Goal: Ask a question: Seek information or help from site administrators or community

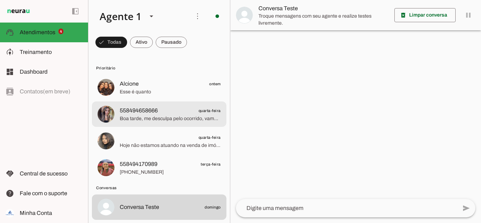
click at [139, 115] on span "Boa tarde, me desculpa pelo ocorrido, vamos fazer o possível para vc ser atendi…" at bounding box center [170, 118] width 101 height 7
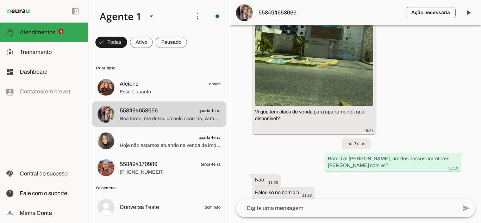
scroll to position [454, 0]
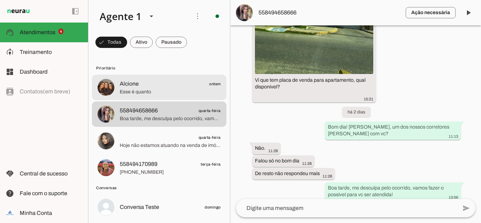
click at [131, 93] on span "Esse é quanto" at bounding box center [170, 91] width 101 height 7
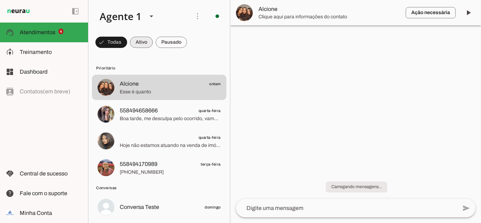
click at [127, 41] on span at bounding box center [111, 42] width 32 height 17
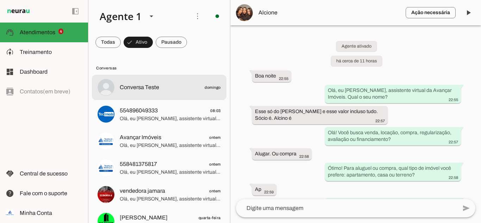
click at [143, 87] on span "Conversa Teste" at bounding box center [139, 87] width 39 height 8
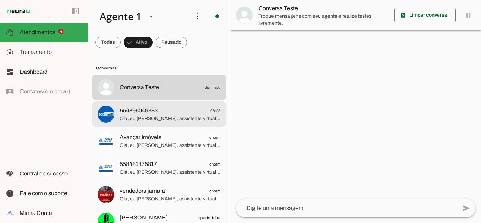
click at [145, 116] on span "Olá, eu [PERSON_NAME], assistente virtual da Avançar Imóveis. Qual o seu nome?" at bounding box center [170, 118] width 101 height 7
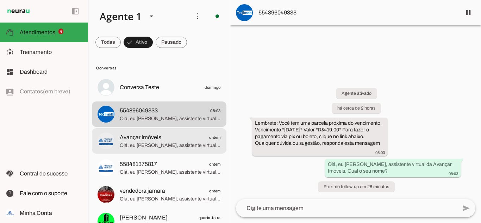
click at [151, 143] on span "Olá, eu [PERSON_NAME], assistente virtual da Avançar Imóveis. Qual o seu nome?" at bounding box center [170, 145] width 101 height 7
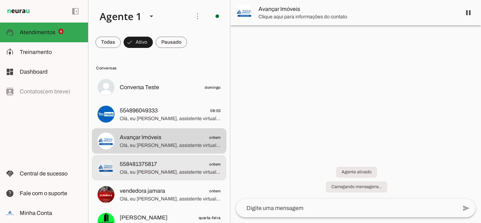
drag, startPoint x: 152, startPoint y: 165, endPoint x: 168, endPoint y: 70, distance: 95.6
click at [152, 164] on span "558481375817" at bounding box center [138, 164] width 37 height 8
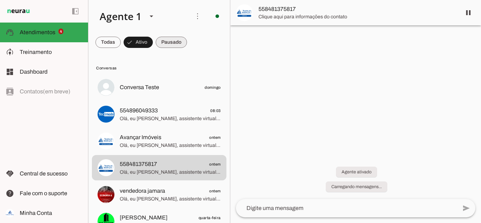
click at [121, 42] on span at bounding box center [107, 42] width 25 height 17
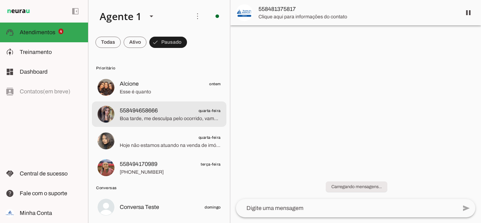
drag, startPoint x: 150, startPoint y: 115, endPoint x: 136, endPoint y: 112, distance: 13.9
click at [136, 112] on span "558494658666" at bounding box center [139, 110] width 38 height 8
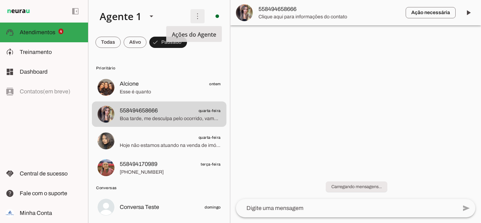
click at [190, 15] on span at bounding box center [197, 16] width 17 height 17
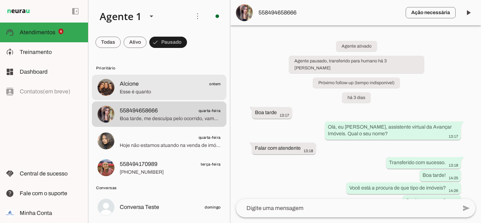
click at [139, 85] on span "Alcione ontem" at bounding box center [170, 84] width 101 height 9
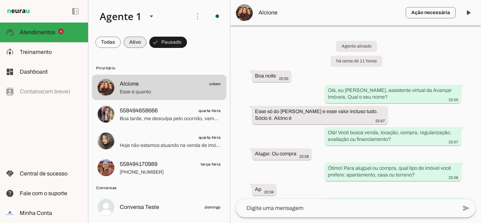
click at [121, 45] on span at bounding box center [107, 42] width 25 height 17
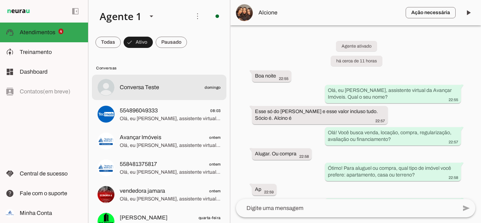
click at [154, 81] on md-item "Conversa Teste [PERSON_NAME]" at bounding box center [159, 87] width 134 height 25
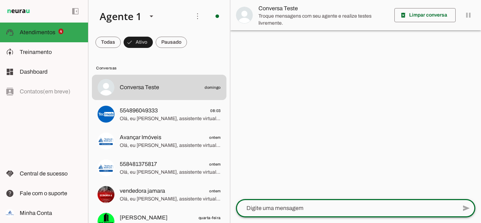
click at [309, 206] on textarea at bounding box center [346, 208] width 221 height 8
type textarea "Bom dia!"
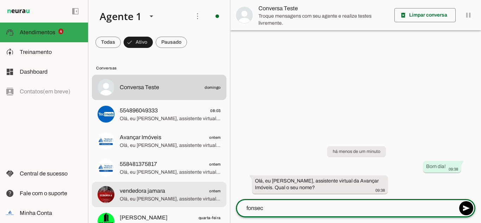
type textarea "[PERSON_NAME]"
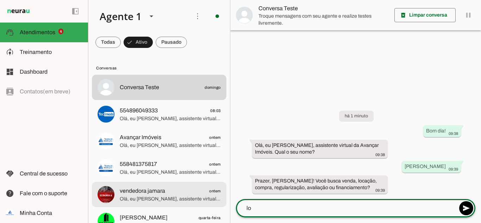
type textarea "l"
type textarea "financiamento minha casa minha vida"
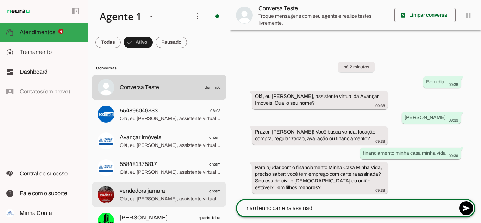
type textarea "não tenho carteira assinada"
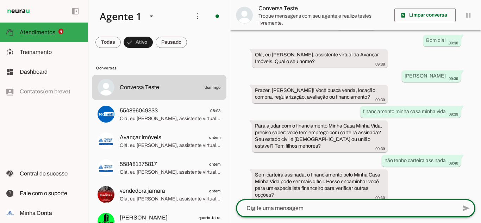
scroll to position [33, 0]
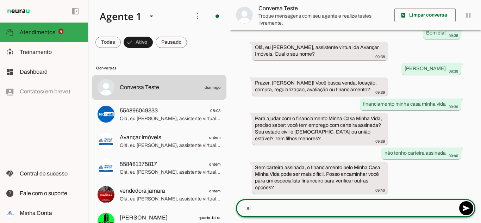
type textarea "s"
type textarea "tem casa para locação?"
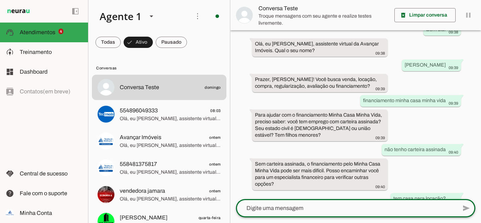
scroll to position [69, 0]
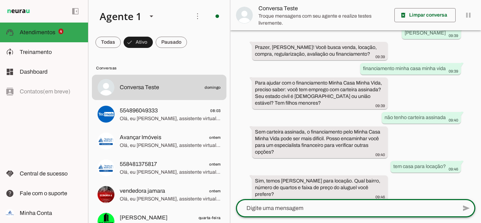
click at [329, 205] on textarea at bounding box center [346, 208] width 221 height 8
type textarea "2 quartos"
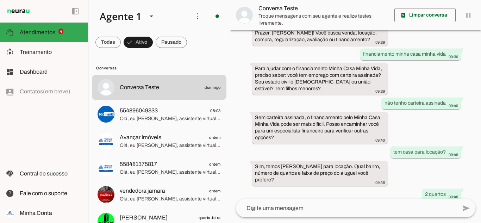
scroll to position [0, 0]
